Goal: Navigation & Orientation: Understand site structure

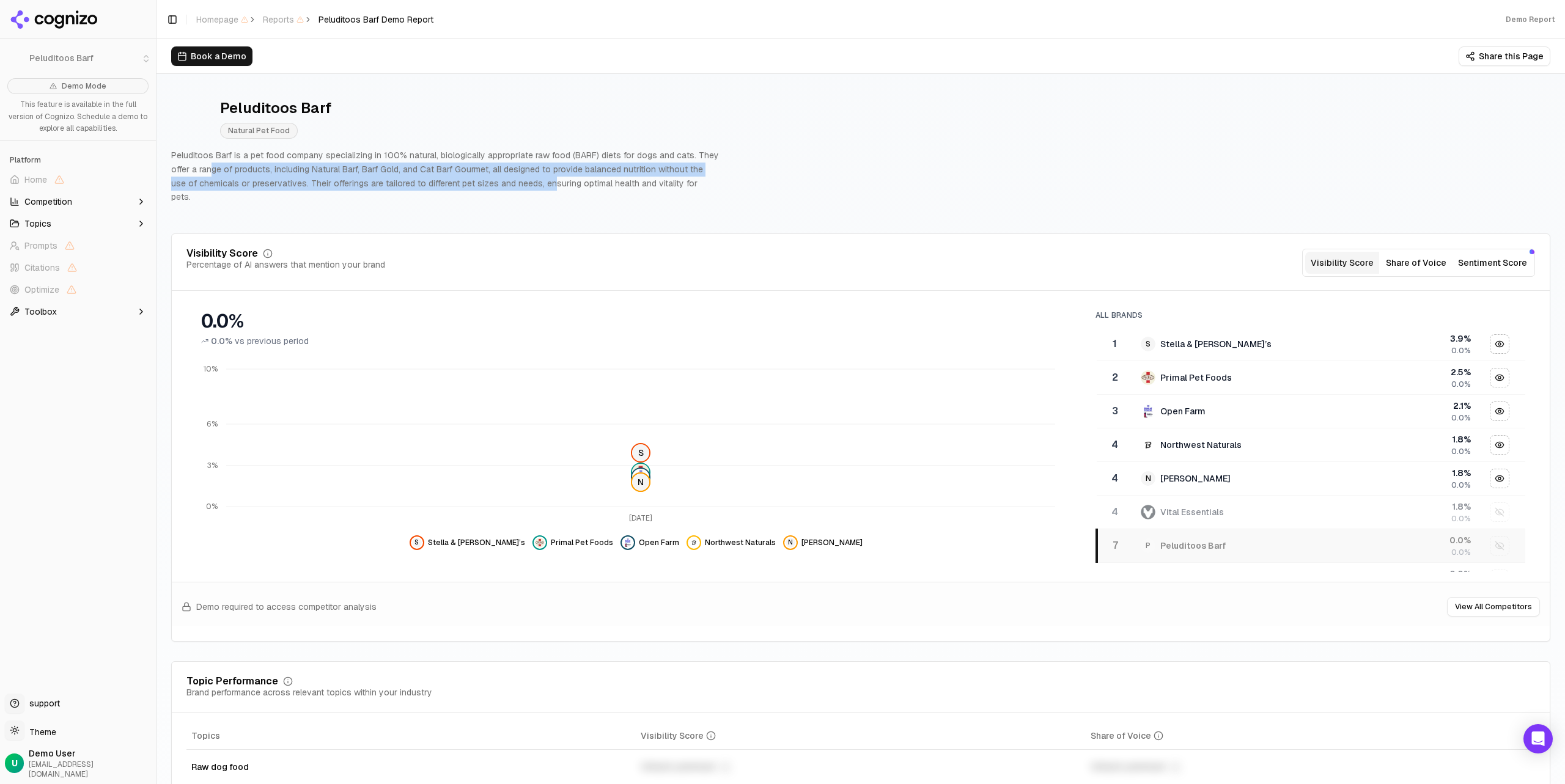
drag, startPoint x: 211, startPoint y: 167, endPoint x: 532, endPoint y: 180, distance: 321.3
click at [532, 180] on p "Peluditoos Barf is a pet food company specializing in 100% natural, biologicall…" at bounding box center [445, 176] width 548 height 56
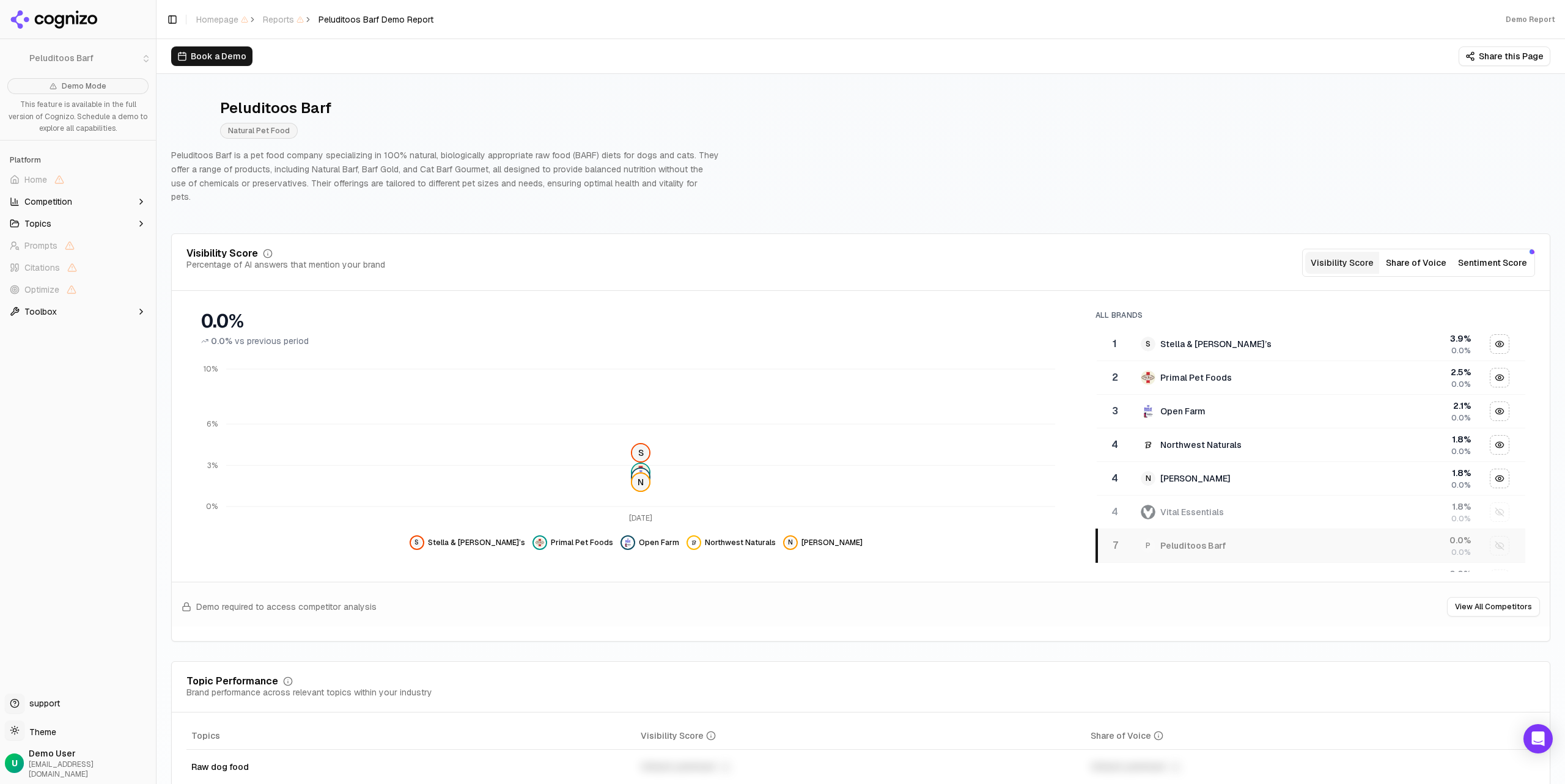
click at [549, 180] on p "Peluditoos Barf is a pet food company specializing in 100% natural, biologicall…" at bounding box center [445, 176] width 548 height 56
drag, startPoint x: 263, startPoint y: 157, endPoint x: 490, endPoint y: 170, distance: 227.4
click at [489, 170] on p "Peluditoos Barf is a pet food company specializing in 100% natural, biologicall…" at bounding box center [445, 176] width 548 height 56
click at [490, 170] on p "Peluditoos Barf is a pet food company specializing in 100% natural, biologicall…" at bounding box center [445, 176] width 548 height 56
click at [88, 312] on button "Toolbox" at bounding box center [78, 312] width 146 height 19
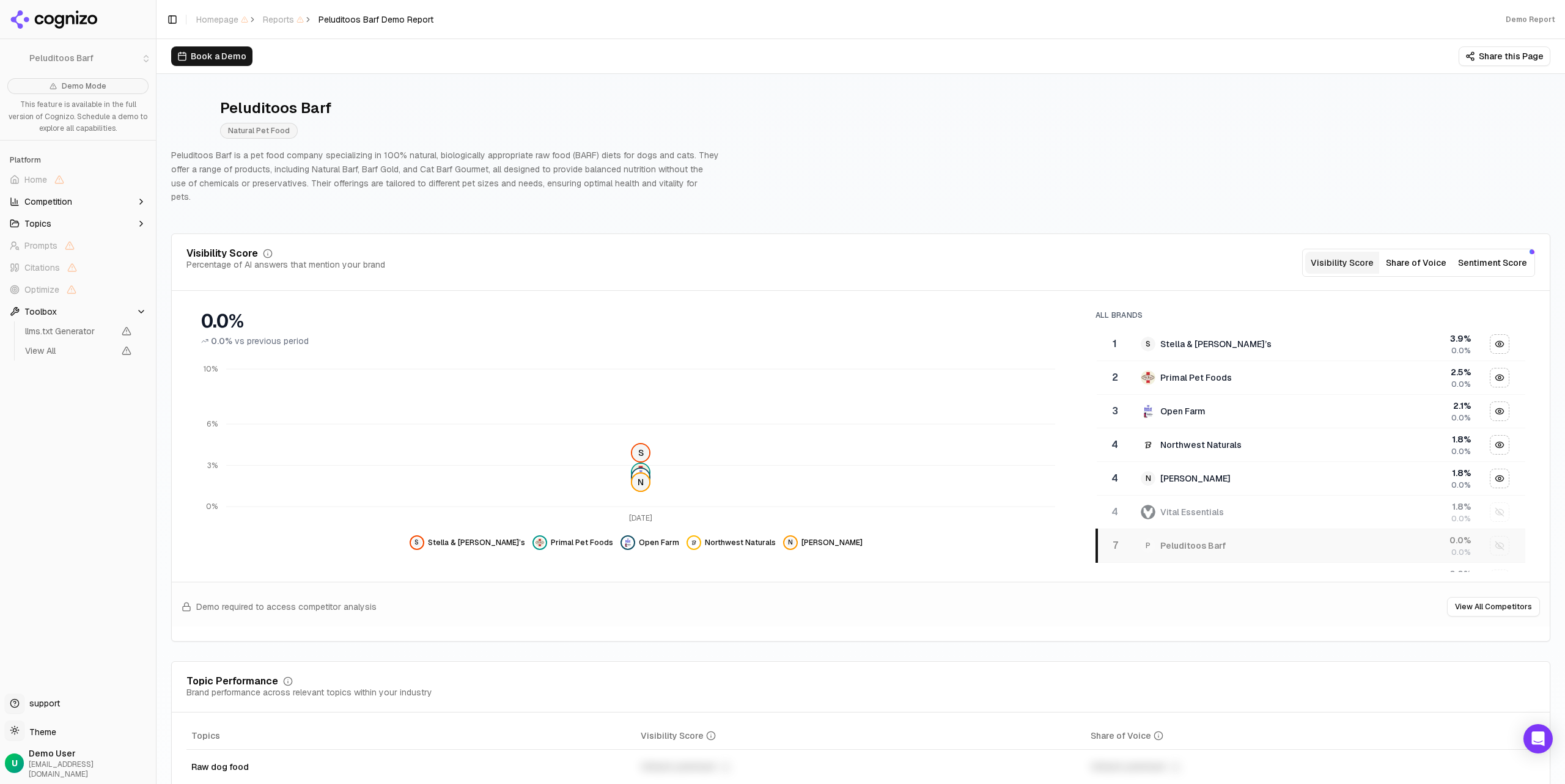
click at [123, 222] on button "Topics" at bounding box center [78, 223] width 146 height 19
click at [136, 200] on icon "button" at bounding box center [140, 201] width 10 height 10
